Goal: Transaction & Acquisition: Purchase product/service

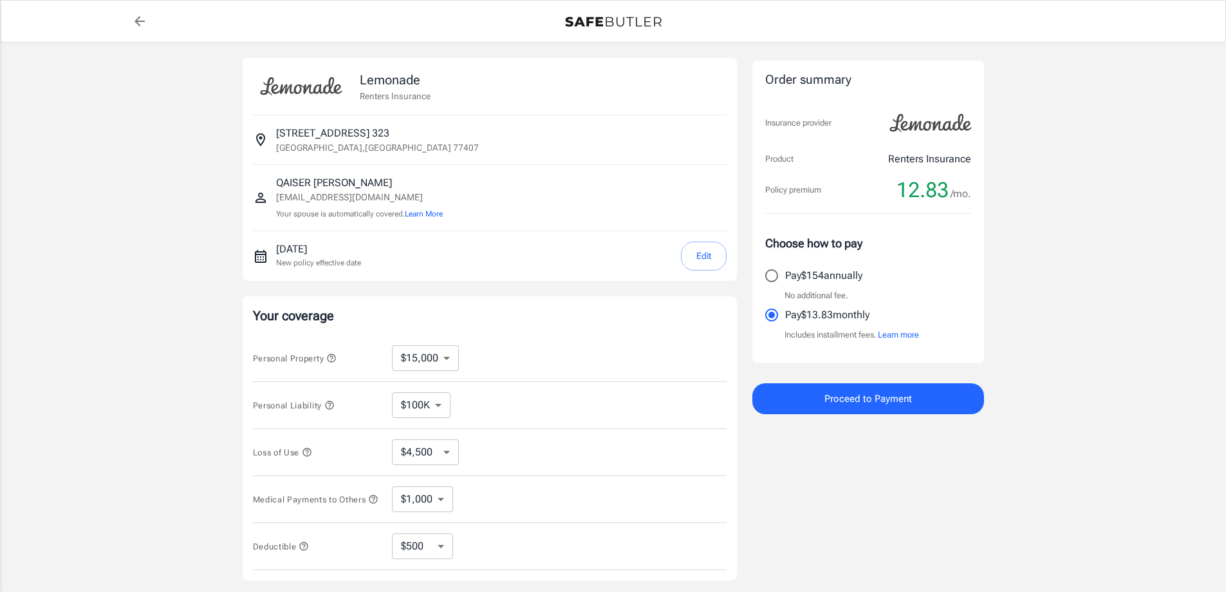
select select "15000"
select select "500"
click at [140, 27] on icon "back to quotes" at bounding box center [139, 21] width 15 height 15
select select "15000"
select select "500"
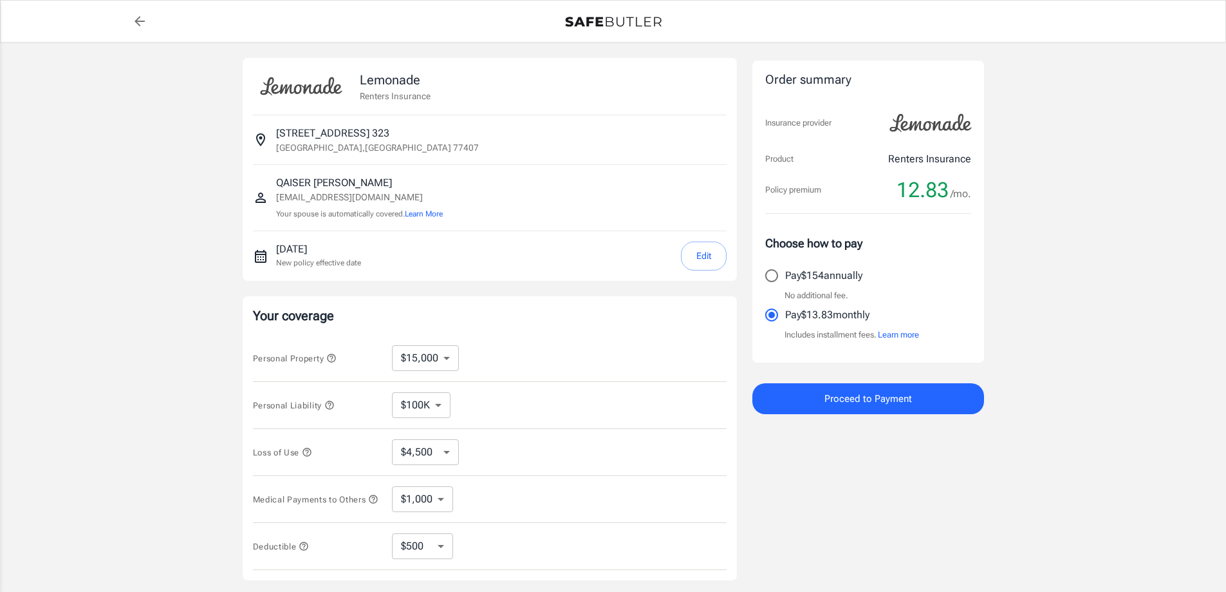
click at [705, 252] on button "Edit" at bounding box center [704, 255] width 46 height 29
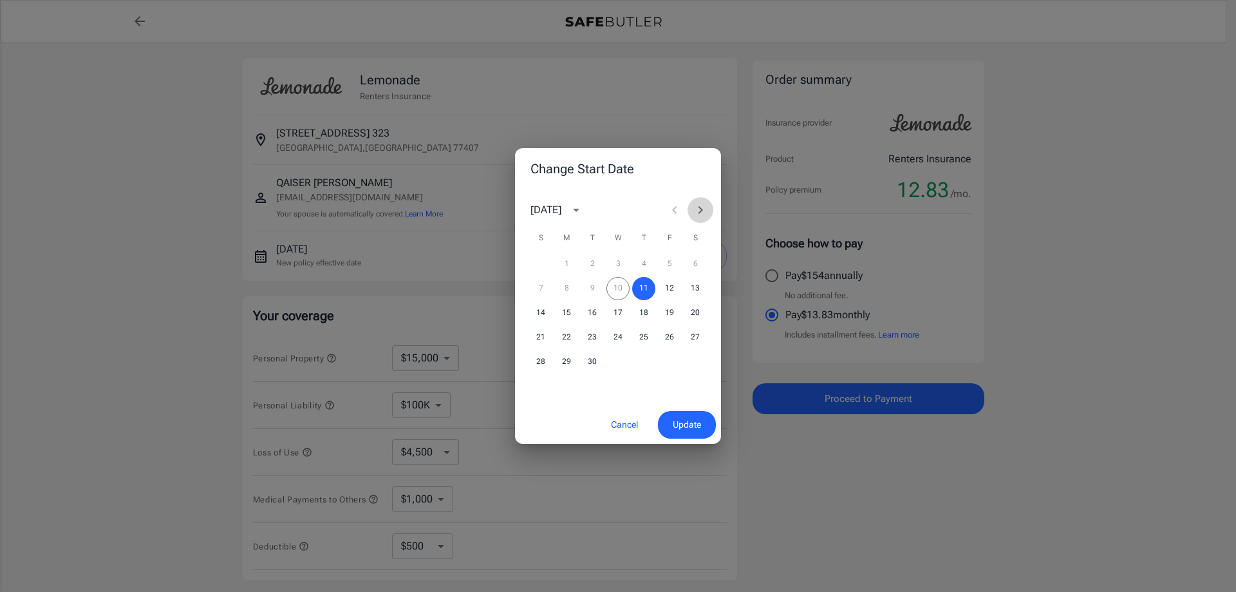
click at [697, 214] on icon "Next month" at bounding box center [700, 209] width 15 height 15
click at [698, 209] on icon "Next month" at bounding box center [700, 209] width 15 height 15
click at [693, 307] on button "15" at bounding box center [695, 312] width 23 height 23
click at [684, 416] on span "Update" at bounding box center [687, 424] width 28 height 16
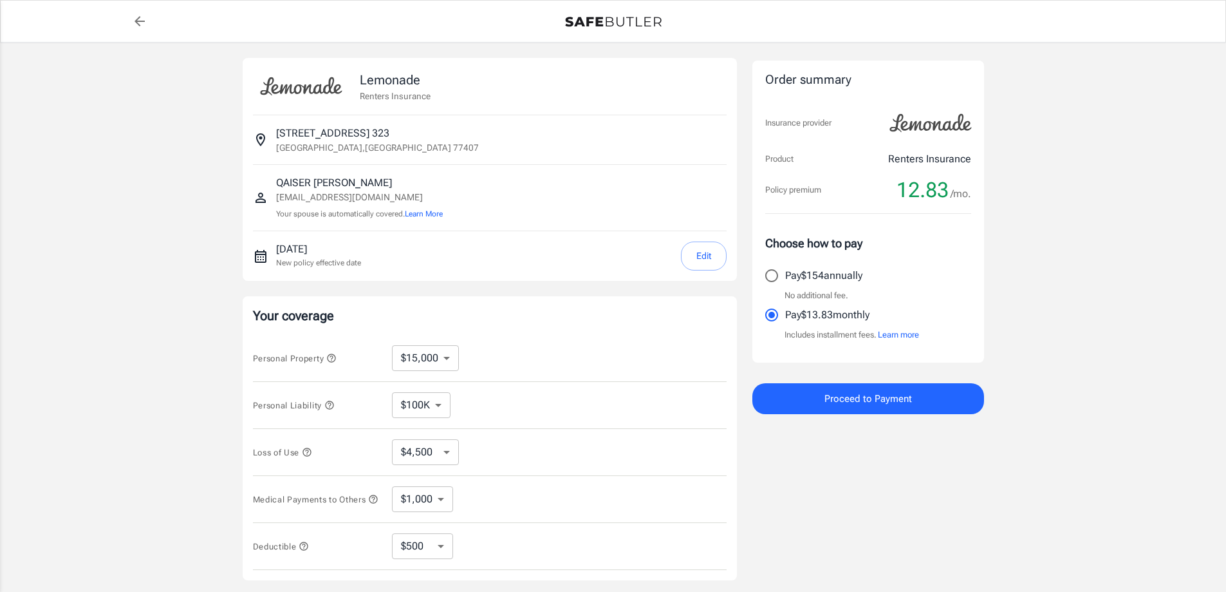
click at [166, 138] on div "Lemonade Renters Insurance 19002 Mission Park Drive 323 Richmond , TX 77407 QAI…" at bounding box center [613, 384] width 1226 height 685
drag, startPoint x: 54, startPoint y: 354, endPoint x: 70, endPoint y: 346, distance: 17.3
click at [54, 354] on div "Lemonade Renters Insurance 19002 Mission Park Drive 323 Richmond , TX 77407 QAI…" at bounding box center [613, 384] width 1226 height 685
